Goal: Navigation & Orientation: Find specific page/section

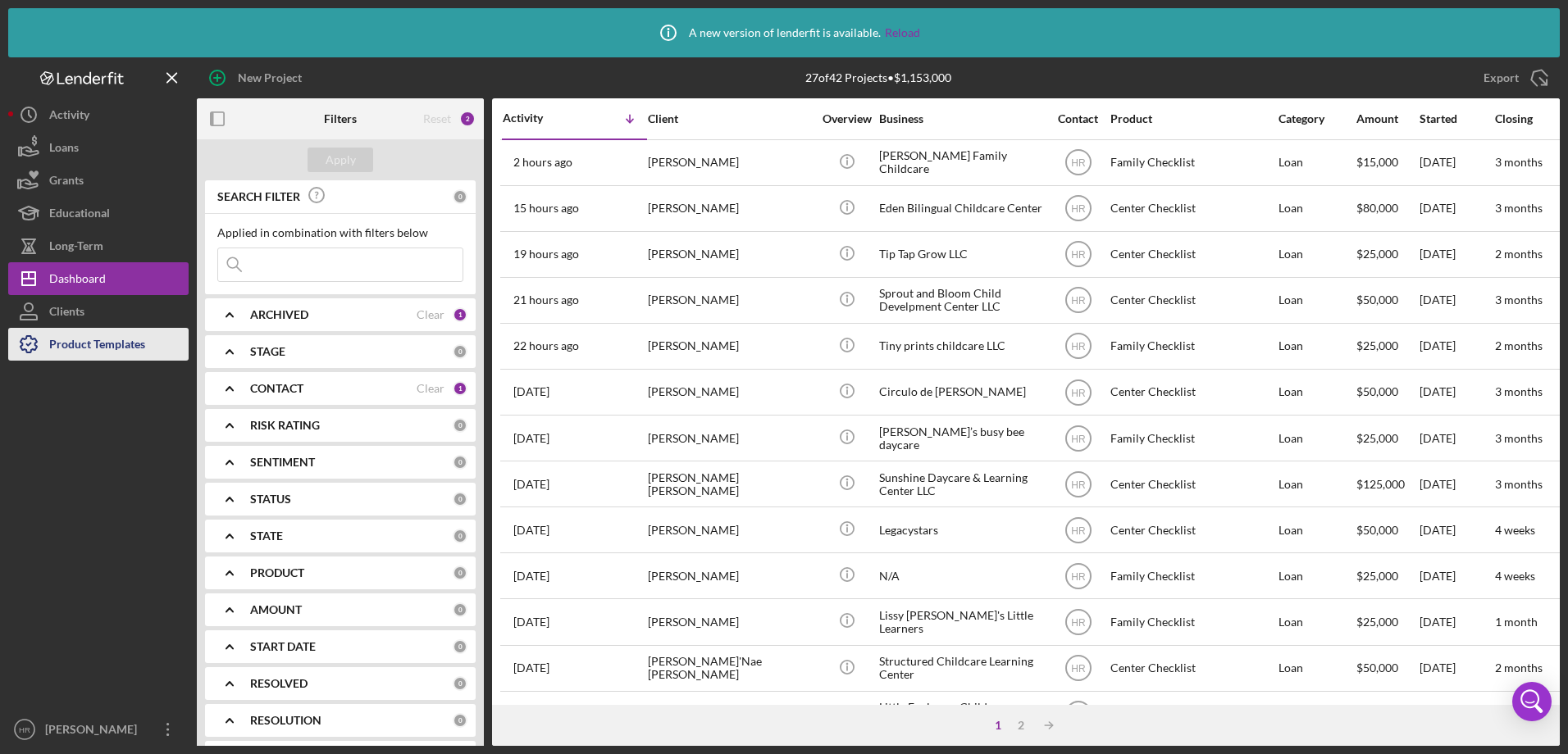
click at [76, 339] on div "Product Templates" at bounding box center [97, 346] width 96 height 37
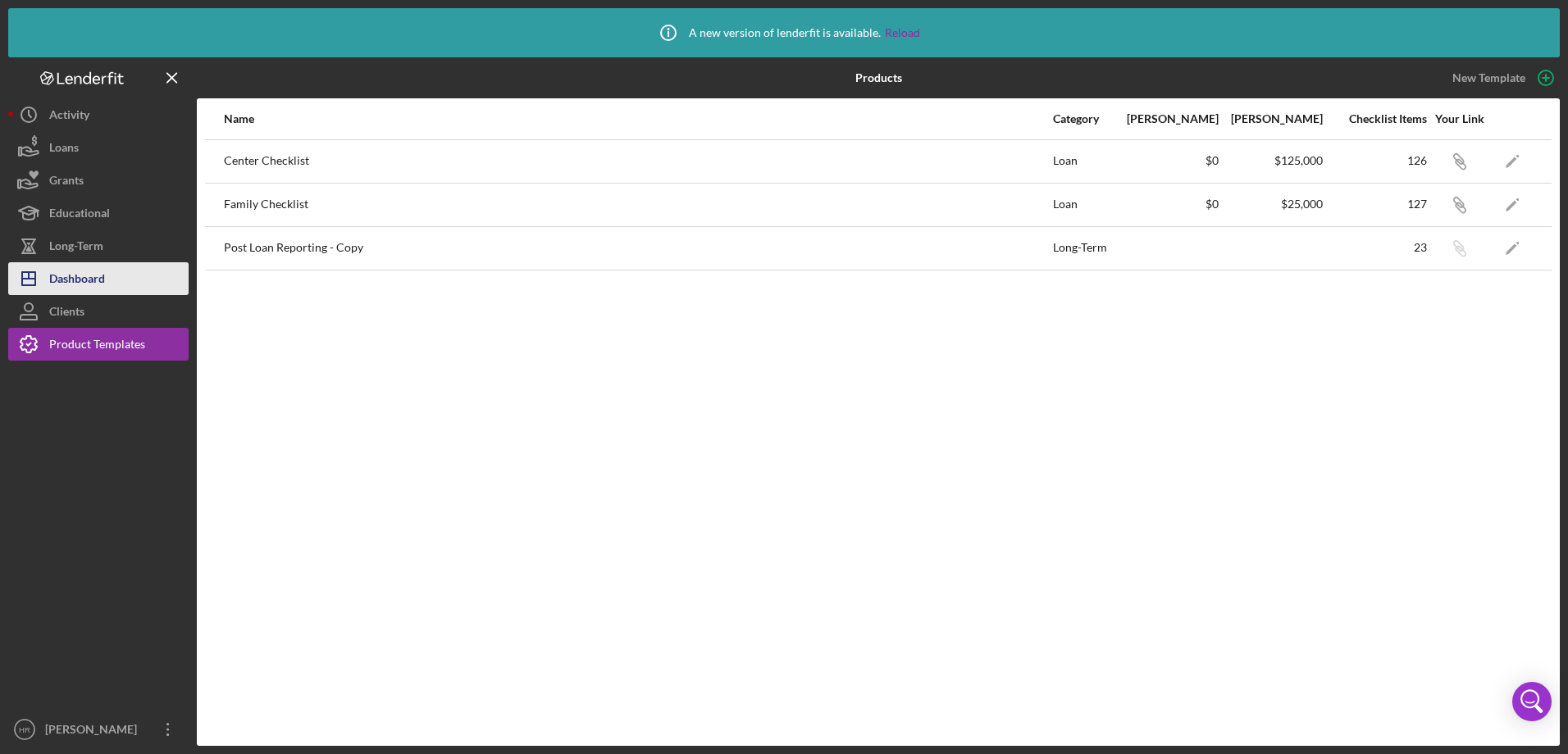
click at [91, 276] on div "Dashboard" at bounding box center [76, 281] width 56 height 37
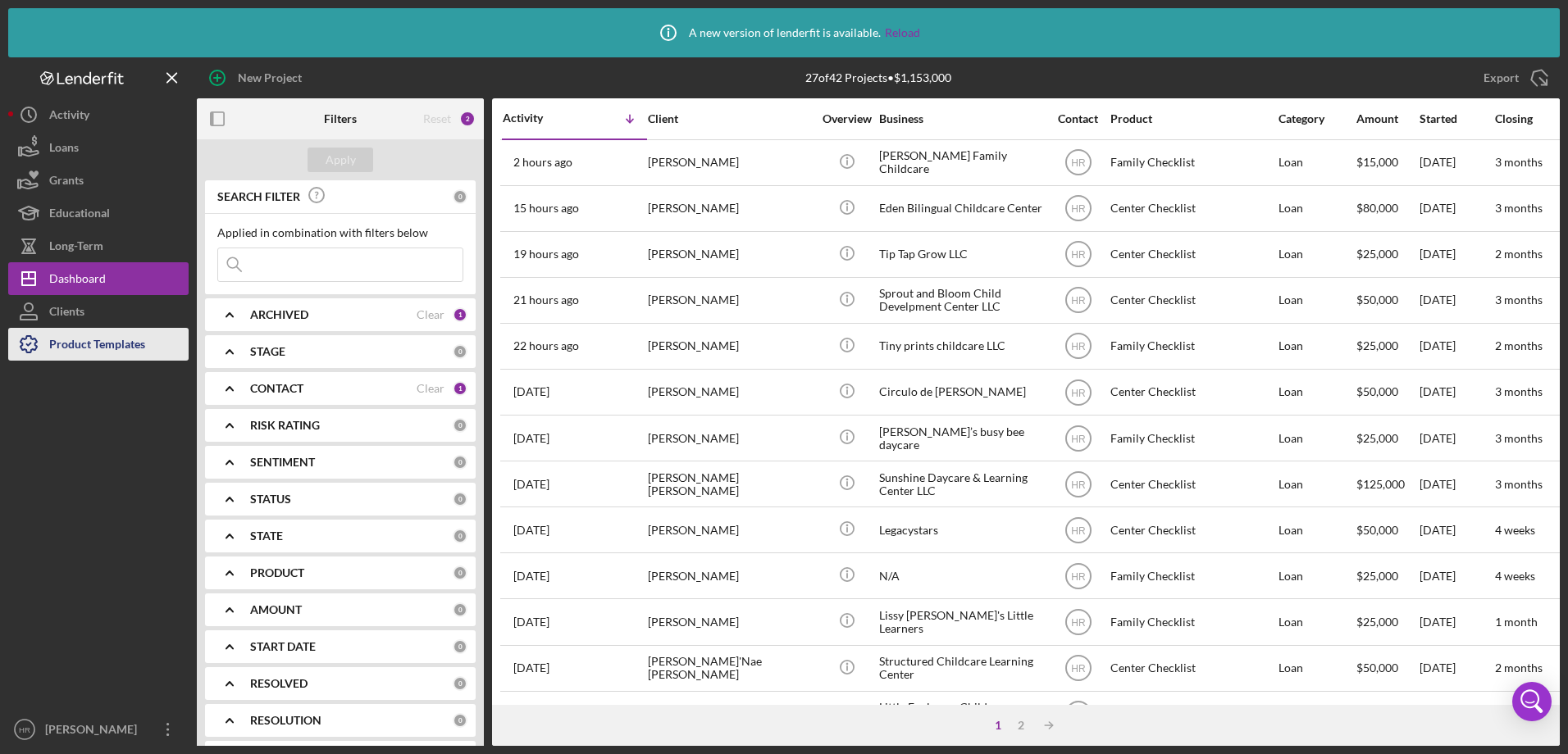
click at [112, 340] on div "Product Templates" at bounding box center [97, 346] width 96 height 37
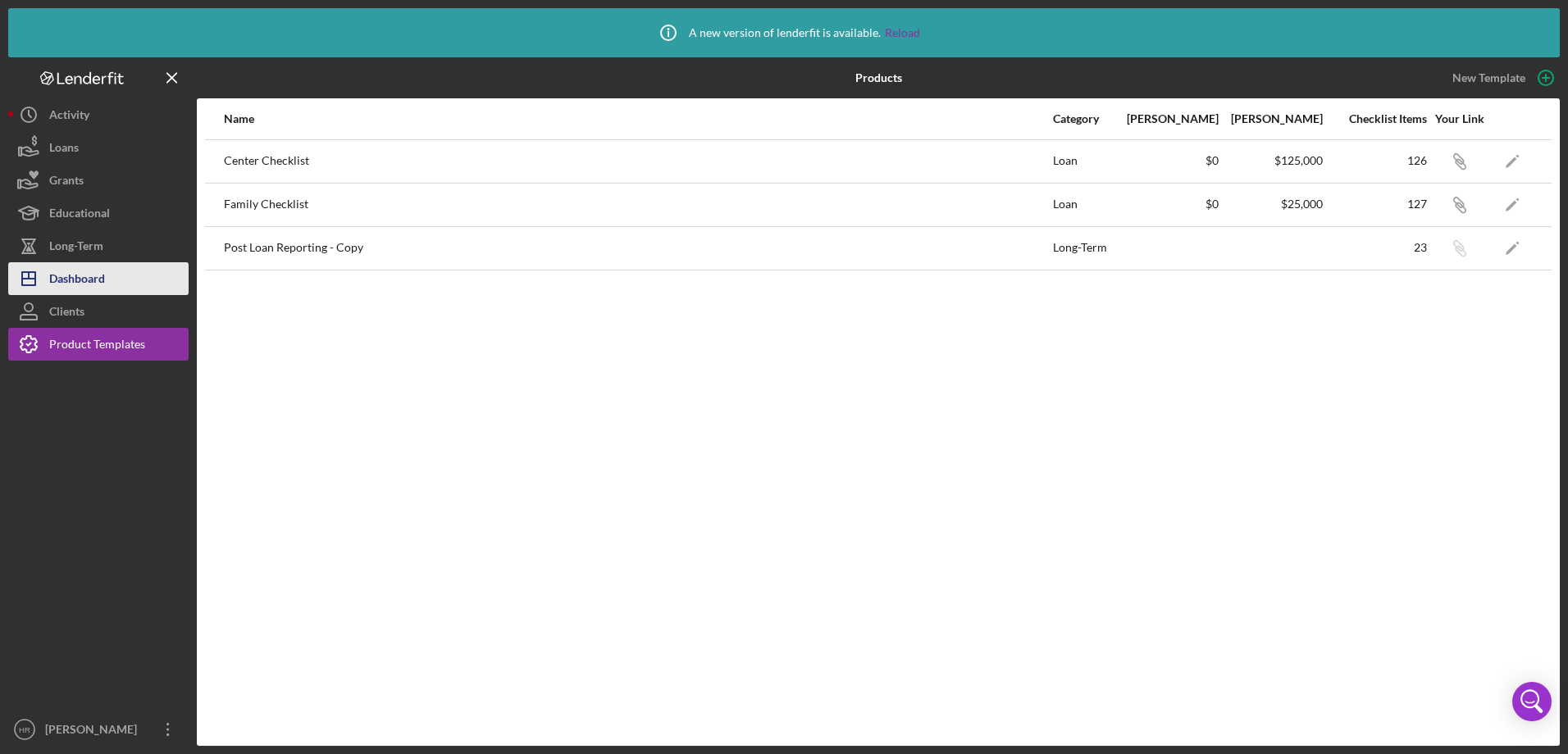
click at [94, 275] on div "Dashboard" at bounding box center [76, 281] width 56 height 37
